Goal: Task Accomplishment & Management: Manage account settings

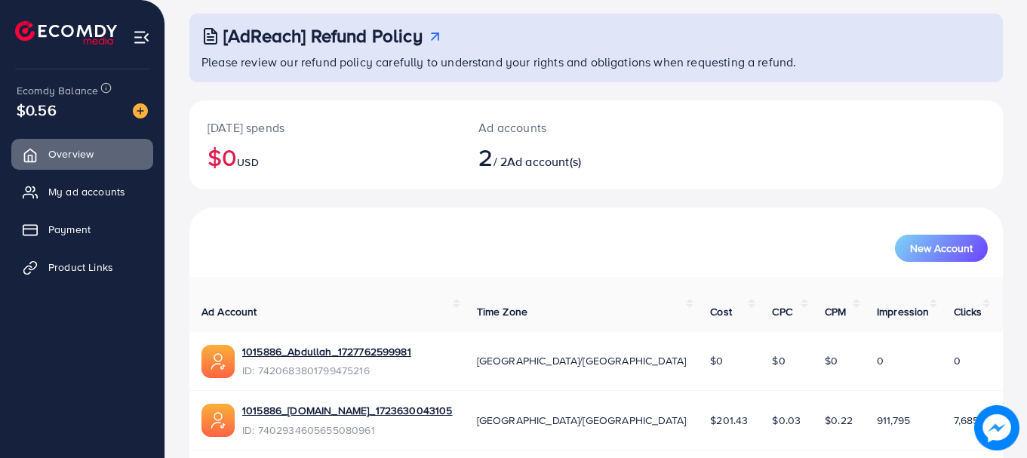
scroll to position [121, 0]
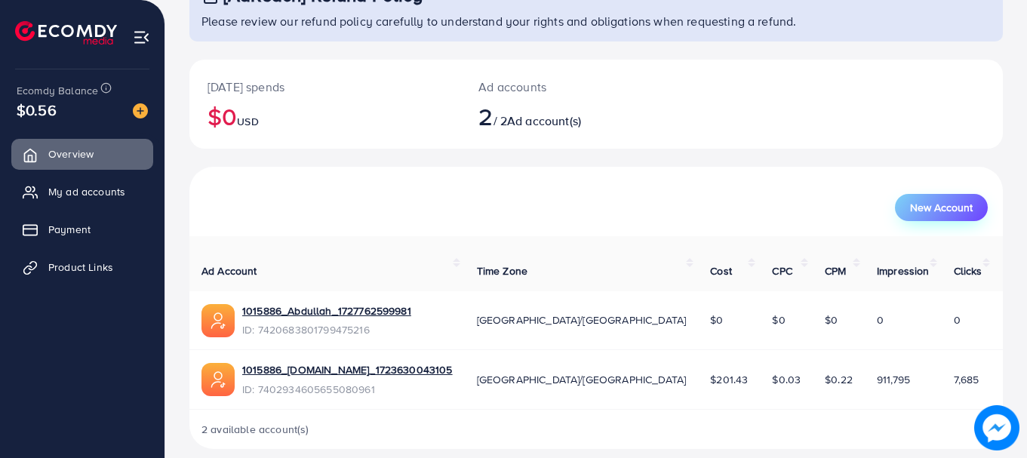
click at [921, 219] on button "New Account" at bounding box center [941, 207] width 93 height 27
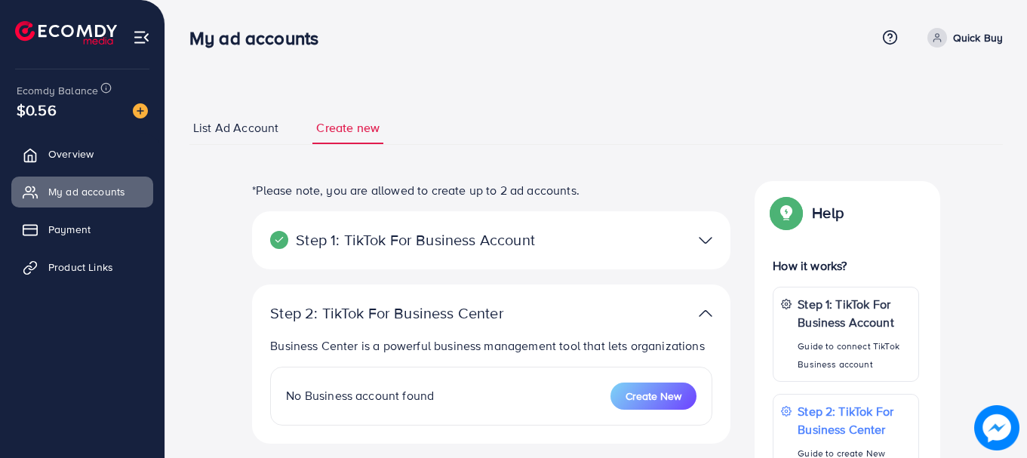
select select
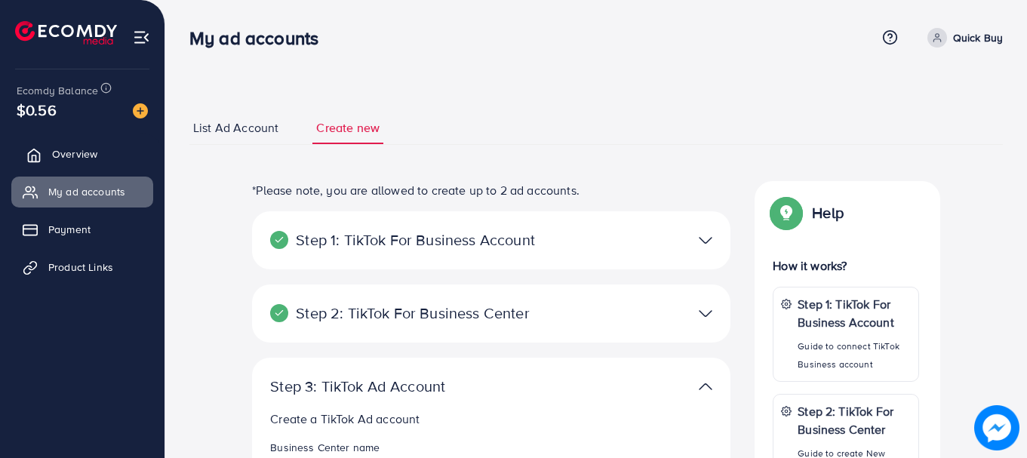
click at [95, 159] on span "Overview" at bounding box center [74, 153] width 45 height 15
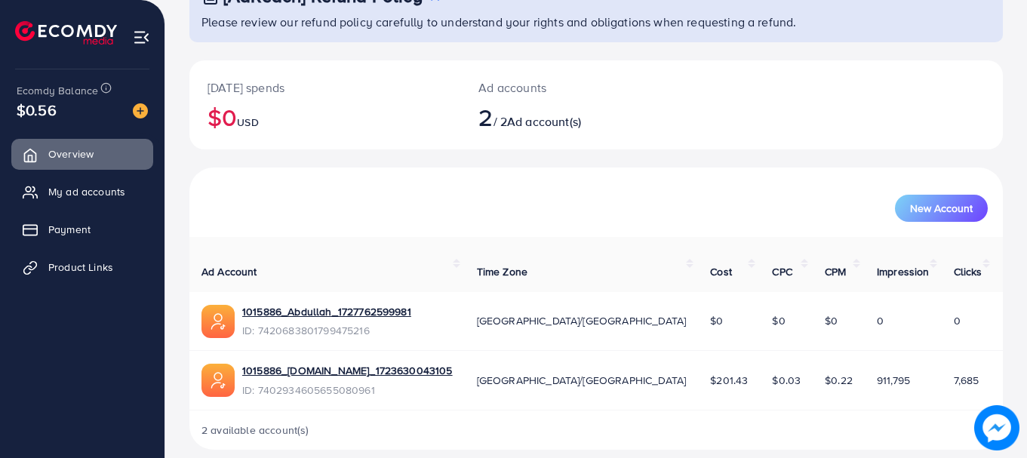
scroll to position [121, 0]
drag, startPoint x: 597, startPoint y: 365, endPoint x: 614, endPoint y: 365, distance: 16.6
click at [710, 372] on span "$201.43" at bounding box center [729, 379] width 38 height 15
copy span "201"
click at [678, 149] on div "[DATE] spends $0 USD Ad accounts 2 / 2 Ad account(s)" at bounding box center [596, 113] width 814 height 107
